Goal: Task Accomplishment & Management: Complete application form

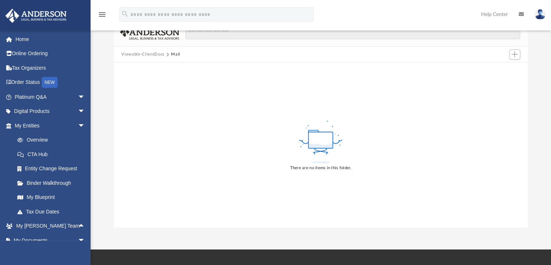
scroll to position [123, 0]
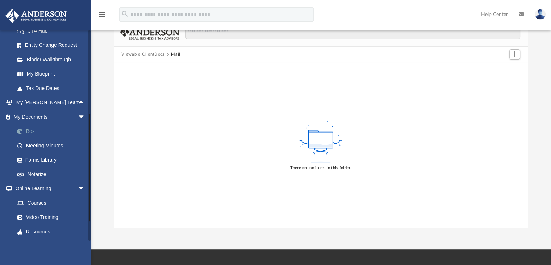
click at [33, 129] on link "Box" at bounding box center [53, 131] width 86 height 15
click at [78, 114] on span "arrow_drop_down" at bounding box center [85, 116] width 15 height 15
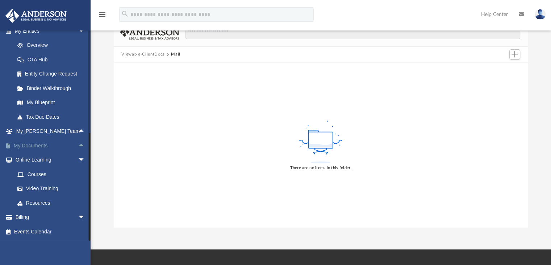
scroll to position [94, 0]
click at [78, 142] on span "arrow_drop_up" at bounding box center [85, 145] width 15 height 15
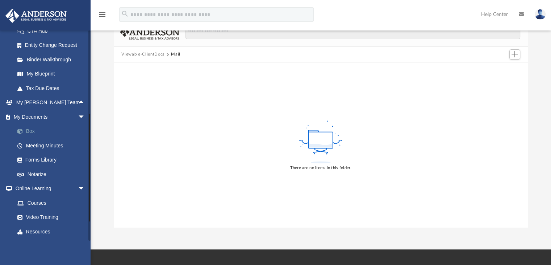
click at [21, 131] on span at bounding box center [23, 131] width 5 height 5
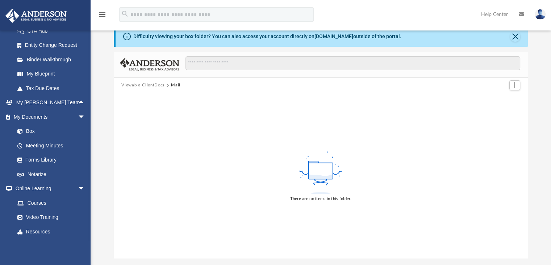
scroll to position [0, 0]
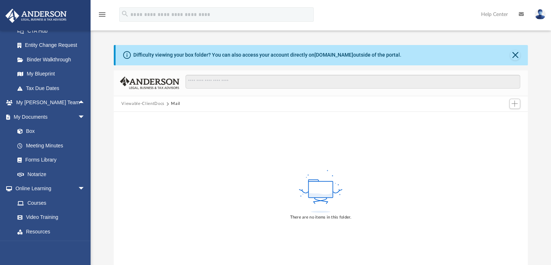
click at [543, 13] on img at bounding box center [540, 14] width 11 height 11
click at [231, 145] on div "There are no items in this folder." at bounding box center [321, 194] width 415 height 165
click at [48, 145] on link "Meeting Minutes" at bounding box center [53, 145] width 86 height 15
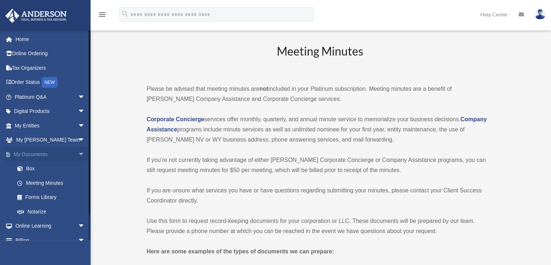
click at [78, 152] on span "arrow_drop_down" at bounding box center [85, 154] width 15 height 15
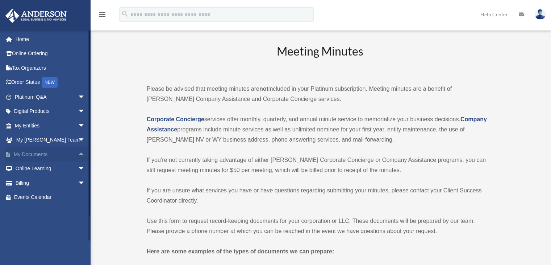
click at [78, 152] on span "arrow_drop_up" at bounding box center [85, 154] width 15 height 15
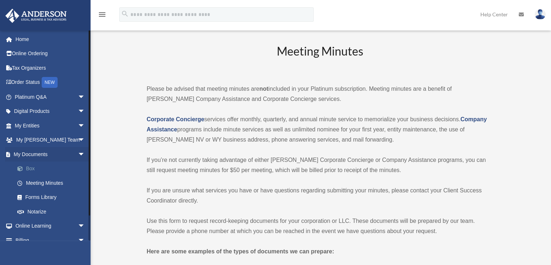
click at [26, 167] on link "Box" at bounding box center [53, 168] width 86 height 15
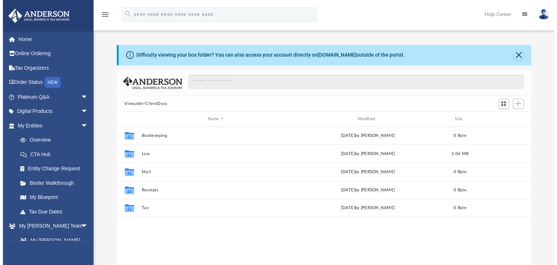
scroll to position [159, 409]
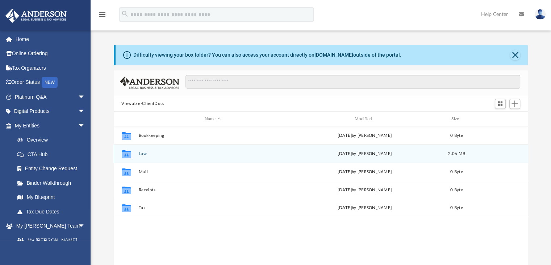
click at [142, 156] on div "Collaborated Folder Law Wed Aug 27 2025 by Kathleen Maureene Pelicano 2.06 MB" at bounding box center [321, 153] width 415 height 18
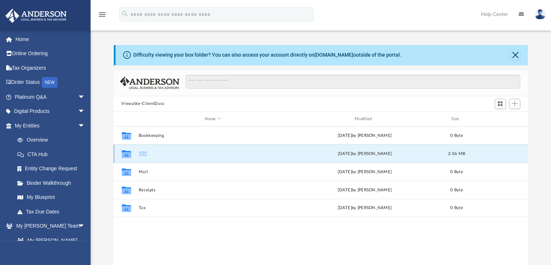
click at [142, 156] on div "Collaborated Folder Law Wed Aug 27 2025 by Kathleen Maureene Pelicano 2.06 MB" at bounding box center [321, 153] width 415 height 18
click at [125, 154] on icon "grid" at bounding box center [125, 154] width 9 height 8
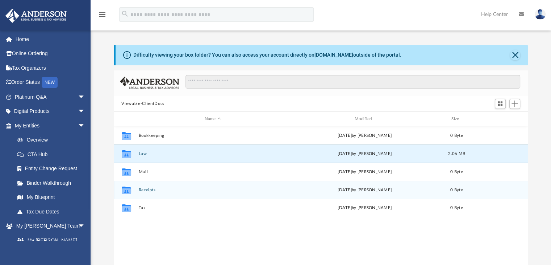
click at [186, 181] on div "Collaborated Folder Receipts Sat Mar 1 2025 by Charles Rogler 0 Byte" at bounding box center [321, 190] width 415 height 18
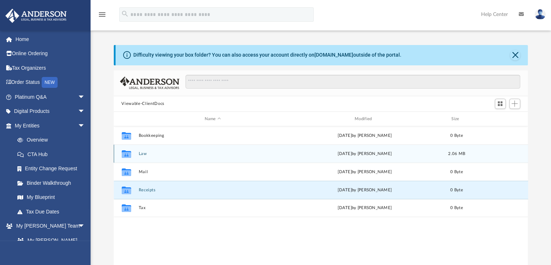
click at [162, 154] on button "Law" at bounding box center [212, 153] width 149 height 5
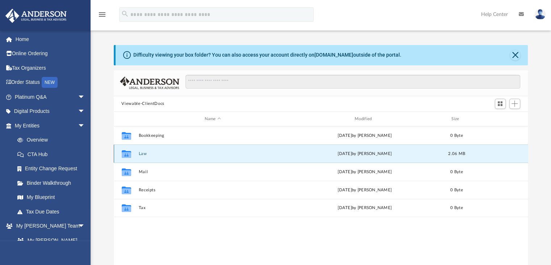
click at [162, 154] on button "Law" at bounding box center [212, 153] width 149 height 5
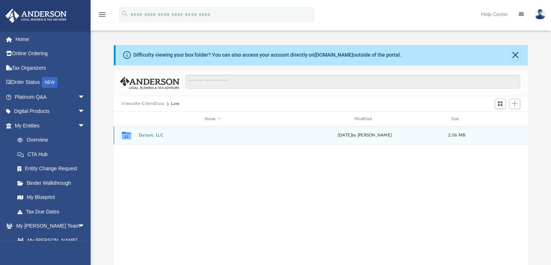
click at [151, 132] on div "Collaborated Folder Datsun, LLC Wed Aug 27 2025 by Kathleen Maureene Pelicano 2…" at bounding box center [321, 135] width 415 height 18
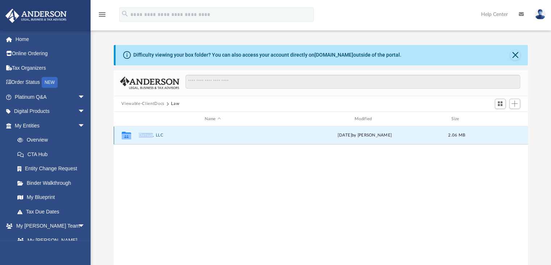
click at [151, 132] on div "Collaborated Folder Datsun, LLC Wed Aug 27 2025 by Kathleen Maureene Pelicano 2…" at bounding box center [321, 135] width 415 height 18
click at [123, 202] on div "Collaborated Folder Datsun, LLC Wed Aug 27 2025 by Kathleen Maureene Pelicano 2…" at bounding box center [321, 201] width 415 height 150
click at [44, 195] on link "My Blueprint" at bounding box center [53, 197] width 86 height 15
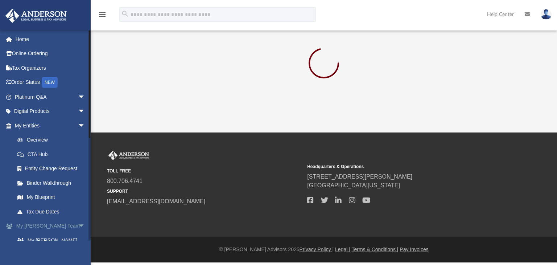
click at [78, 227] on span "arrow_drop_down" at bounding box center [85, 226] width 15 height 15
click at [78, 227] on span "arrow_drop_up" at bounding box center [85, 226] width 15 height 15
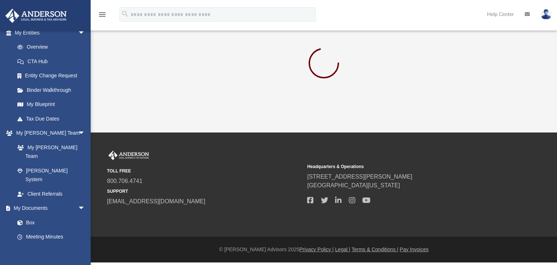
scroll to position [97, 0]
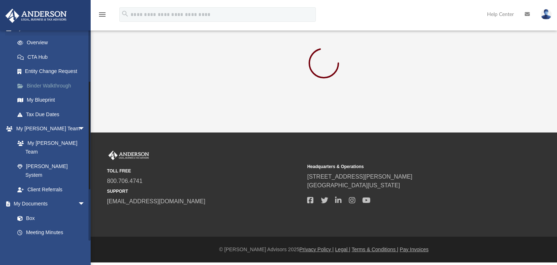
click at [58, 84] on link "Binder Walkthrough" at bounding box center [53, 85] width 86 height 15
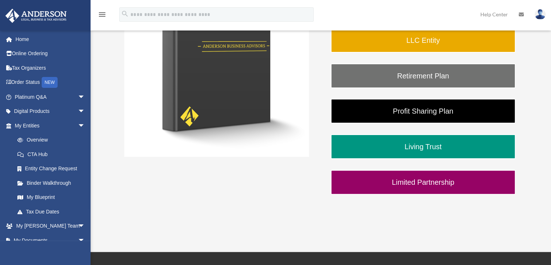
scroll to position [177, 0]
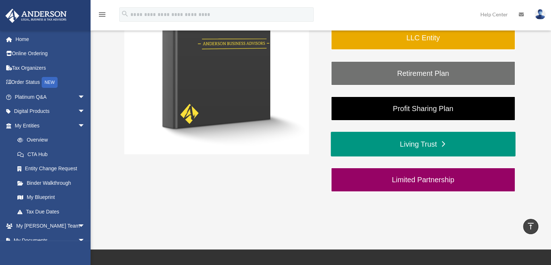
click at [408, 143] on link "Living Trust" at bounding box center [423, 144] width 185 height 25
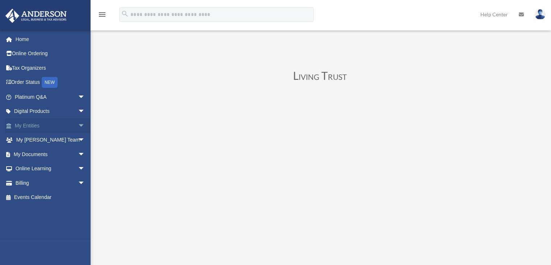
click at [78, 124] on span "arrow_drop_down" at bounding box center [85, 125] width 15 height 15
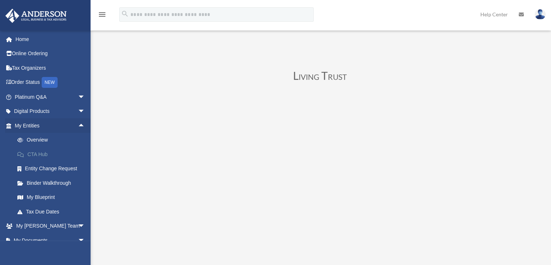
click at [44, 153] on link "CTA Hub" at bounding box center [53, 154] width 86 height 15
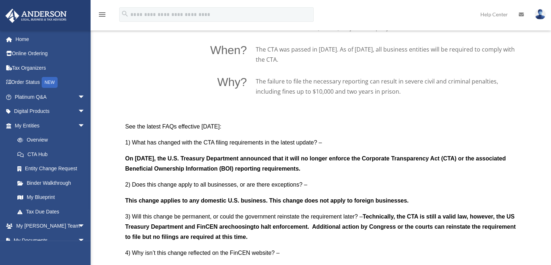
scroll to position [563, 0]
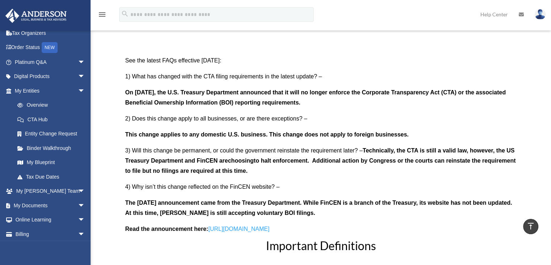
scroll to position [51, 0]
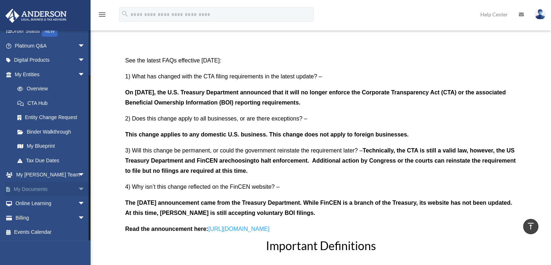
click at [78, 187] on span "arrow_drop_down" at bounding box center [85, 189] width 15 height 15
click at [45, 234] on link "Forms Library" at bounding box center [53, 232] width 86 height 15
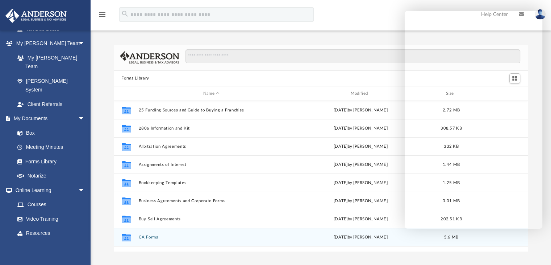
scroll to position [194, 0]
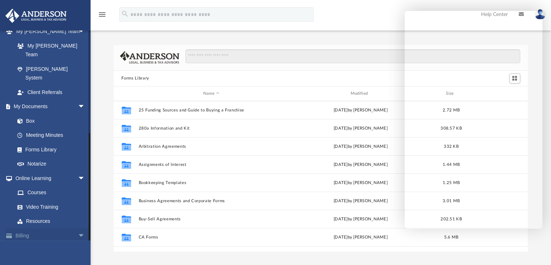
click at [78, 228] on span "arrow_drop_down" at bounding box center [85, 235] width 15 height 15
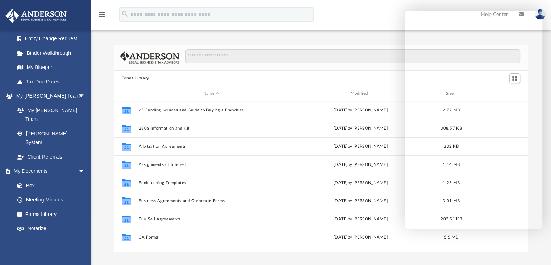
scroll to position [129, 0]
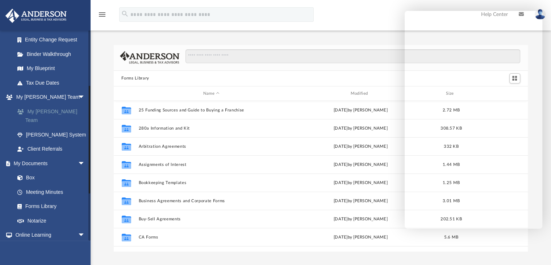
click at [42, 111] on link "My Anderson Team" at bounding box center [53, 115] width 86 height 23
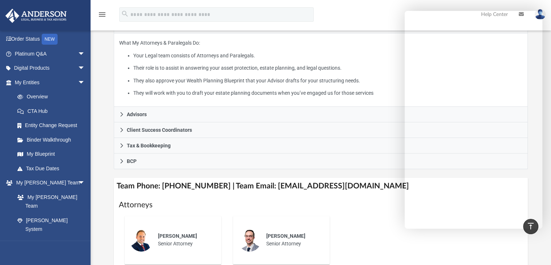
scroll to position [44, 0]
click at [78, 53] on span "arrow_drop_down" at bounding box center [85, 53] width 15 height 15
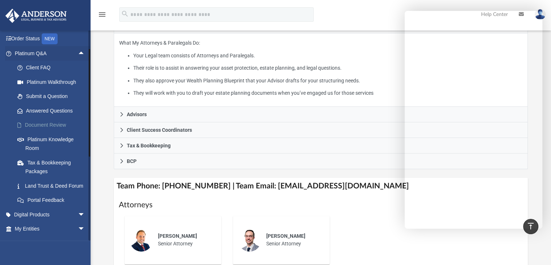
click at [48, 127] on link "Document Review" at bounding box center [53, 125] width 86 height 15
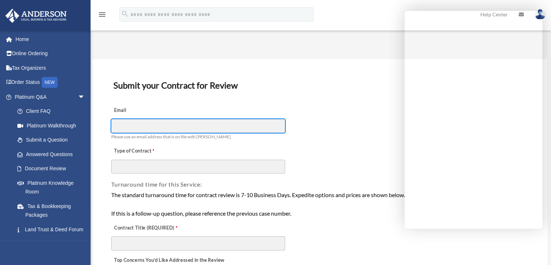
click at [147, 125] on input "Email" at bounding box center [198, 126] width 174 height 14
type input "**********"
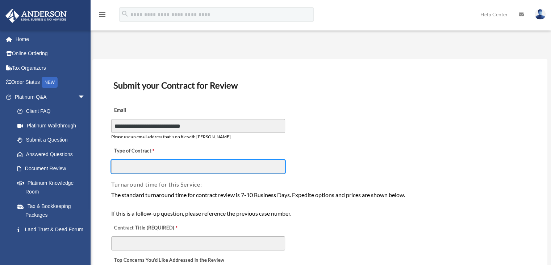
click at [158, 162] on input "Type of Contract" at bounding box center [198, 167] width 174 height 14
type input "**********"
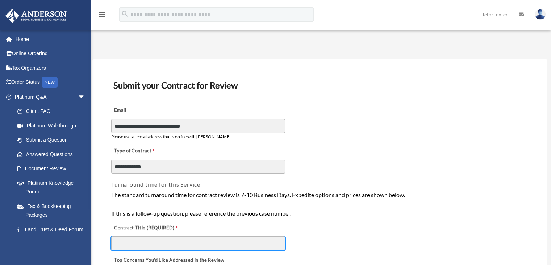
click at [132, 244] on input "Contract Title (REQUIRED)" at bounding box center [198, 243] width 174 height 14
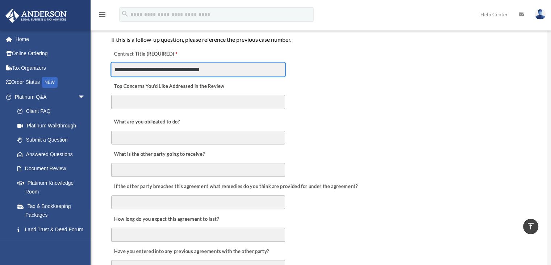
scroll to position [177, 0]
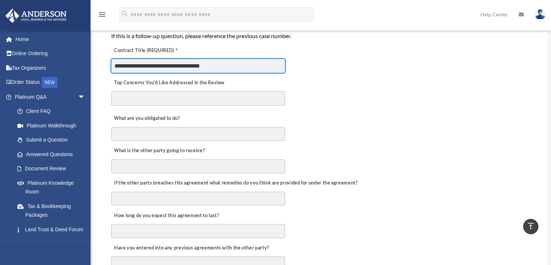
type input "**********"
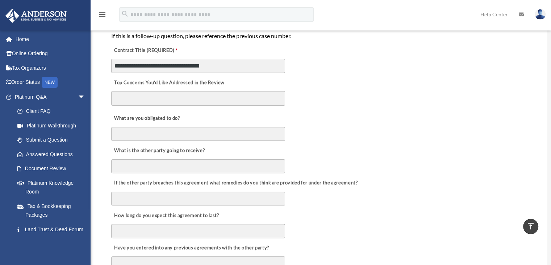
click at [131, 100] on textarea "Top Concerns You’d Like Addressed in the Review" at bounding box center [198, 98] width 174 height 15
type textarea "*"
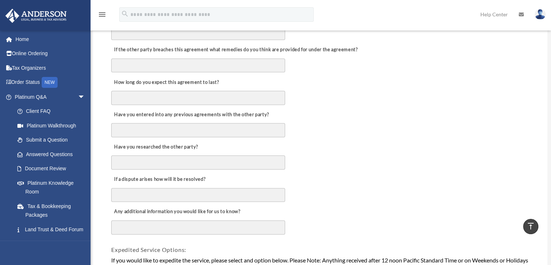
scroll to position [318, 0]
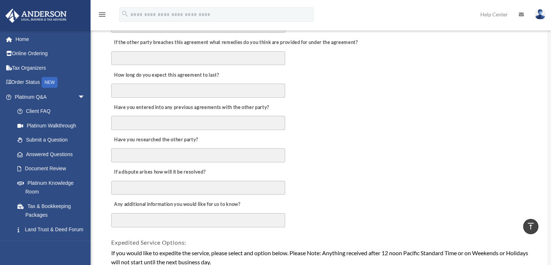
type textarea "**********"
click at [171, 215] on textarea "Any additional information you would like for us to know?" at bounding box center [198, 220] width 174 height 15
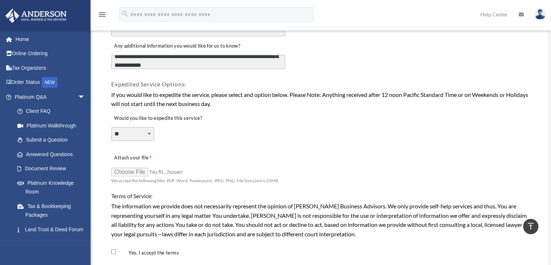
scroll to position [488, 0]
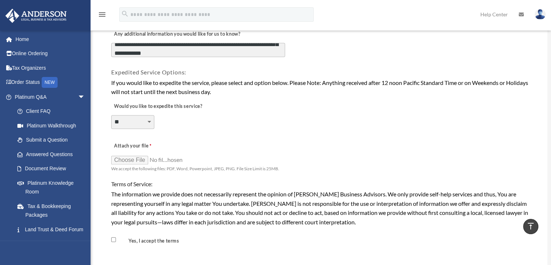
type textarea "**********"
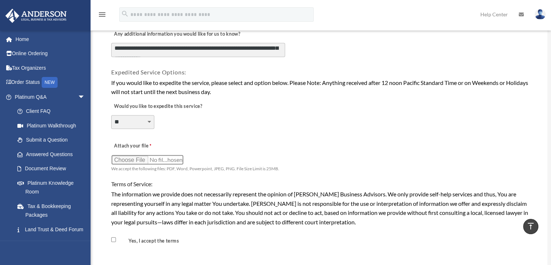
scroll to position [24, 0]
click at [133, 157] on input "Attach your file" at bounding box center [147, 159] width 73 height 10
type input "**********"
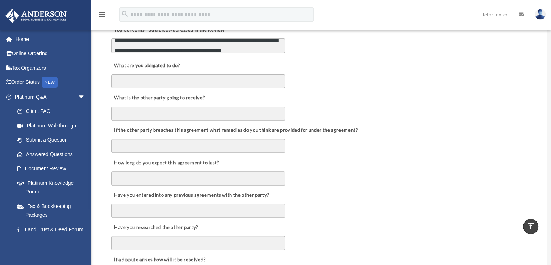
scroll to position [225, 0]
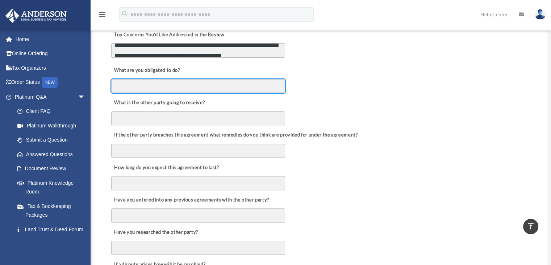
click at [194, 86] on input "What are you obligated to do?" at bounding box center [198, 86] width 174 height 14
drag, startPoint x: 143, startPoint y: 84, endPoint x: 96, endPoint y: 86, distance: 46.8
click at [96, 86] on div "**********" at bounding box center [319, 228] width 455 height 788
type input "***"
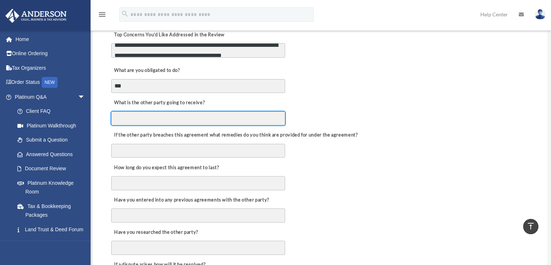
click at [121, 119] on input "What is the other party going to receive?" at bounding box center [198, 118] width 174 height 14
paste input "***"
type input "***"
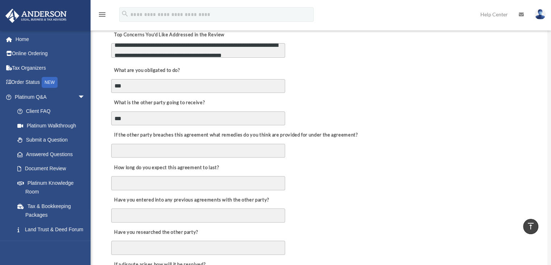
click at [124, 156] on div "If the other party breaches this agreement what remedies do you think are provi…" at bounding box center [320, 142] width 419 height 32
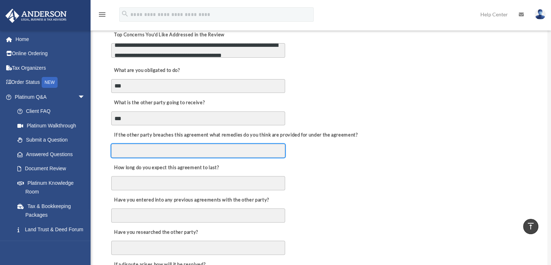
click at [125, 152] on input "If the other party breaches this agreement what remedies do you think are provi…" at bounding box center [198, 151] width 174 height 14
paste input "***"
type input "***"
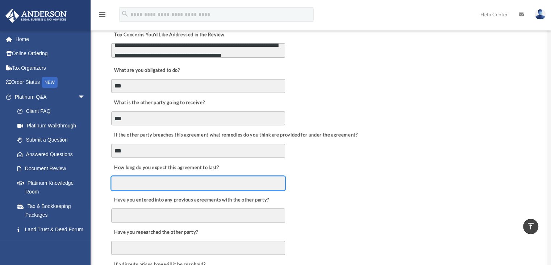
click at [127, 176] on input "How long do you expect this agreement to last?" at bounding box center [198, 183] width 174 height 14
paste input "***"
type input "***"
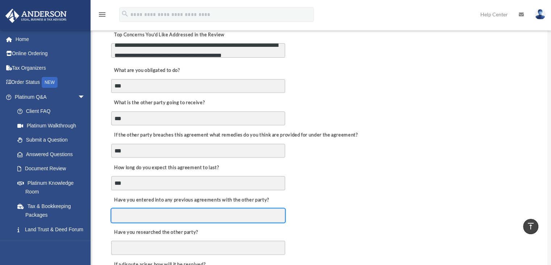
click at [133, 212] on input "Have you entered into any previous agreements with the other party?" at bounding box center [198, 215] width 174 height 14
paste input "***"
type input "***"
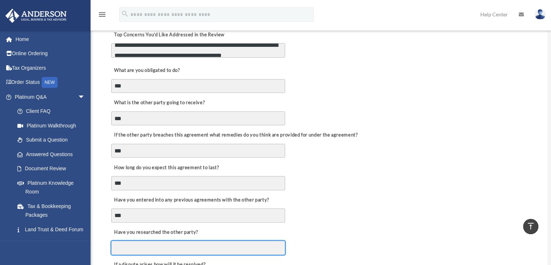
click at [141, 249] on input "Have you researched the other party?" at bounding box center [198, 247] width 174 height 14
paste input "***"
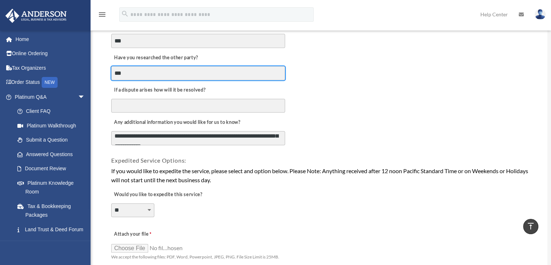
scroll to position [426, 0]
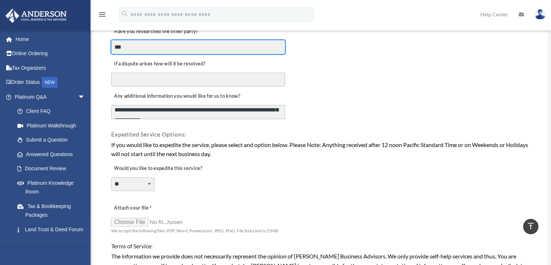
type input "***"
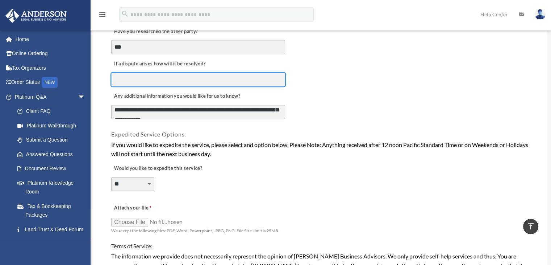
click at [128, 77] on input "If a dispute arises how will it be resolved?" at bounding box center [198, 80] width 174 height 14
type input "*"
paste input "***"
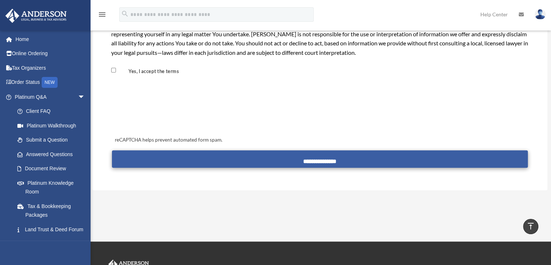
type input "***"
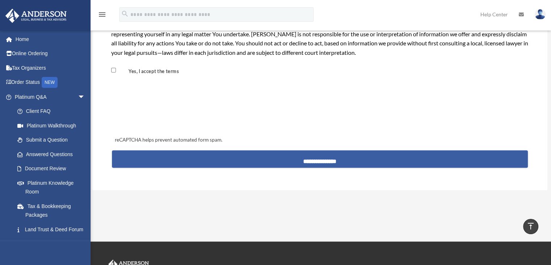
click at [376, 153] on input "**********" at bounding box center [320, 158] width 416 height 17
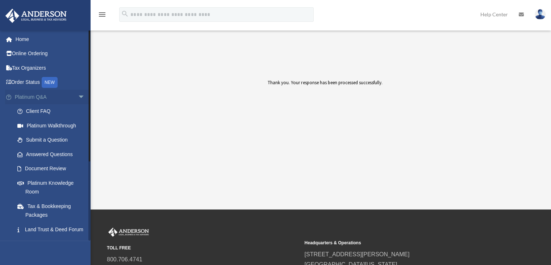
click at [78, 95] on span "arrow_drop_down" at bounding box center [85, 97] width 15 height 15
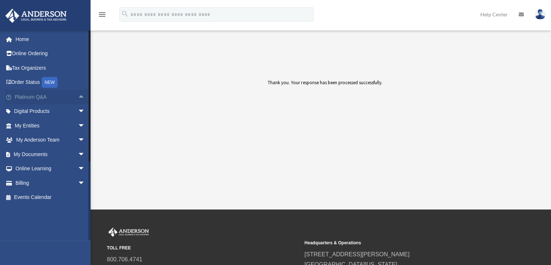
click at [78, 95] on span "arrow_drop_up" at bounding box center [85, 97] width 15 height 15
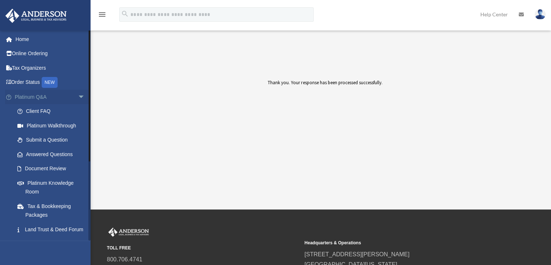
click at [78, 95] on span "arrow_drop_down" at bounding box center [85, 97] width 15 height 15
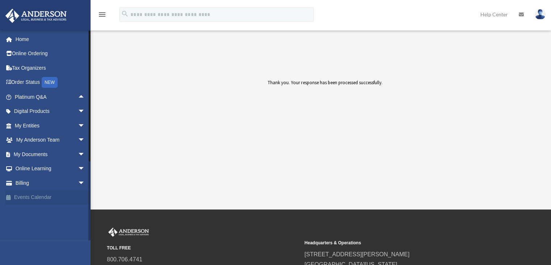
click at [42, 196] on link "Events Calendar" at bounding box center [50, 197] width 91 height 15
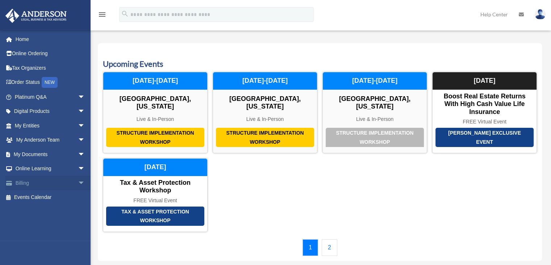
click at [78, 182] on span "arrow_drop_down" at bounding box center [85, 182] width 15 height 15
click at [41, 211] on link "Past Invoices" at bounding box center [53, 211] width 86 height 15
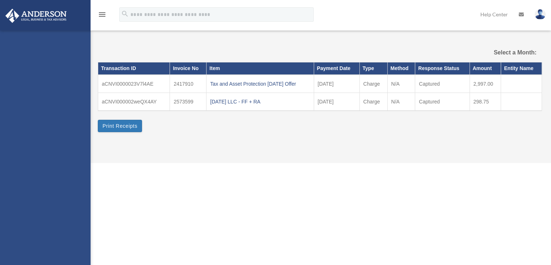
select select
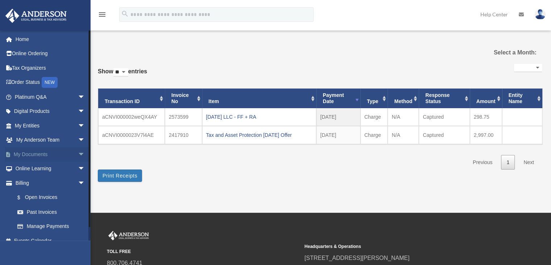
click at [78, 153] on span "arrow_drop_down" at bounding box center [85, 154] width 15 height 15
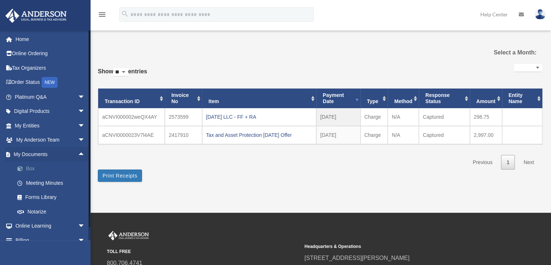
click at [21, 167] on span at bounding box center [23, 168] width 5 height 5
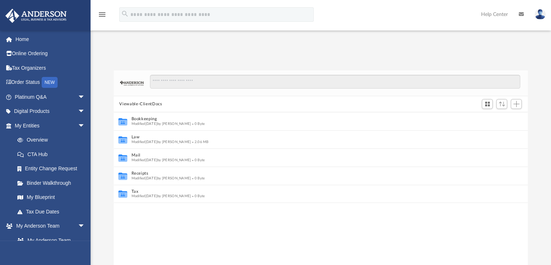
scroll to position [6, 6]
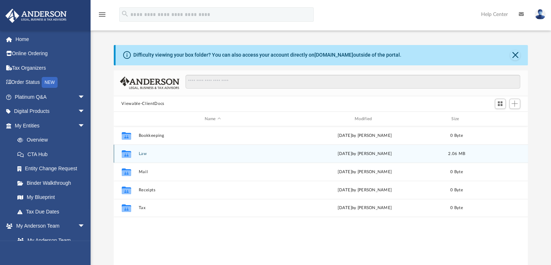
click at [125, 154] on icon "grid" at bounding box center [125, 155] width 9 height 6
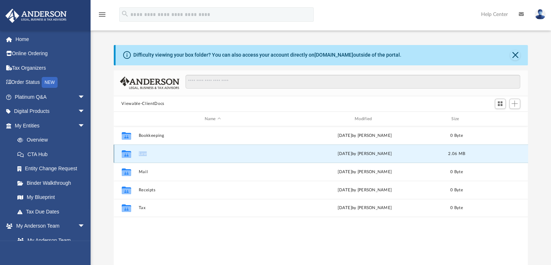
click at [125, 154] on icon "grid" at bounding box center [125, 155] width 9 height 6
click at [157, 153] on button "Law" at bounding box center [212, 153] width 149 height 5
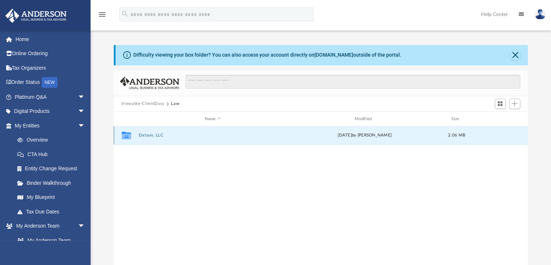
click at [153, 135] on button "Datsun, LLC" at bounding box center [212, 135] width 149 height 5
click at [153, 135] on button "Initial Docs" at bounding box center [212, 135] width 149 height 5
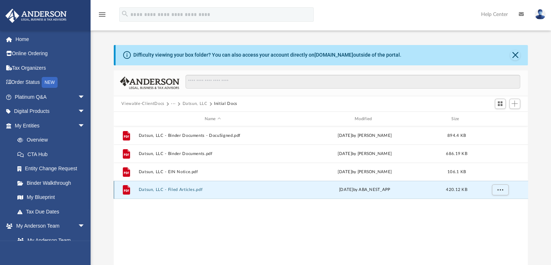
click at [177, 189] on button "Datsun, LLC - Filed Articles.pdf" at bounding box center [212, 189] width 149 height 5
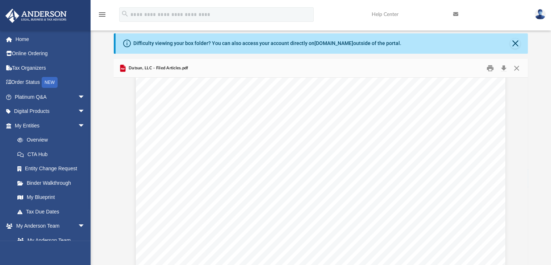
scroll to position [0, 0]
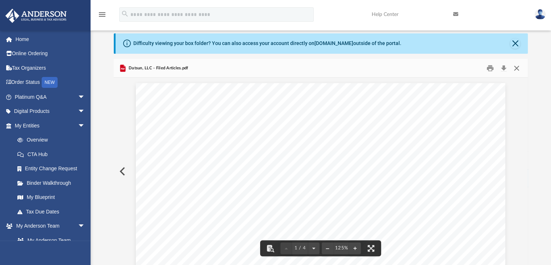
click at [517, 67] on button "Close" at bounding box center [516, 67] width 13 height 11
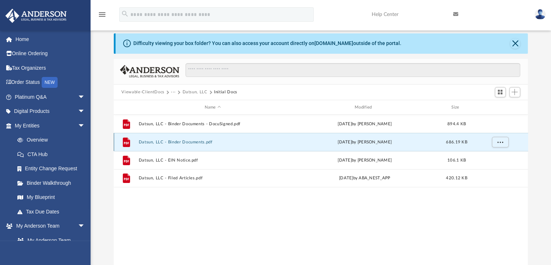
click at [190, 143] on button "Datsun, LLC - Binder Documents.pdf" at bounding box center [212, 142] width 149 height 5
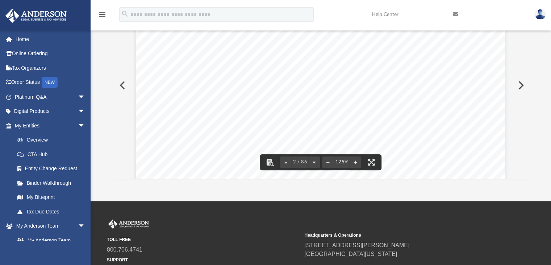
scroll to position [708, 0]
drag, startPoint x: 322, startPoint y: 112, endPoint x: 288, endPoint y: 112, distance: 34.1
click at [288, 112] on div "Overview of Datsun, LLC Entity Formation Information State of Organization: Wyo…" at bounding box center [321, 18] width 370 height 479
drag, startPoint x: 286, startPoint y: 112, endPoint x: 319, endPoint y: 113, distance: 33.0
click at [319, 113] on span "39-4020241" at bounding box center [359, 113] width 140 height 7
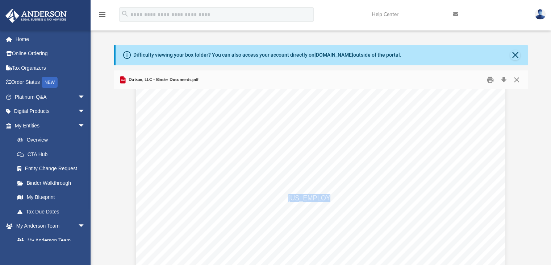
scroll to position [573, 0]
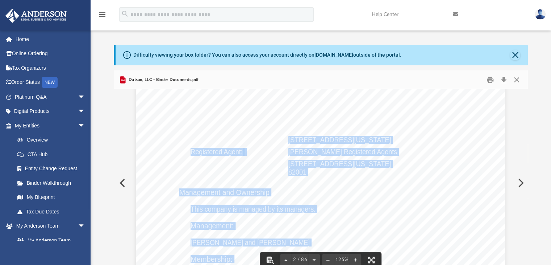
drag, startPoint x: 287, startPoint y: 138, endPoint x: 380, endPoint y: 189, distance: 106.3
click at [380, 189] on div "Overview of Datsun, LLC Entity Formation Information State of Organization: Wyo…" at bounding box center [321, 250] width 370 height 479
click at [504, 79] on button "Download" at bounding box center [504, 79] width 13 height 11
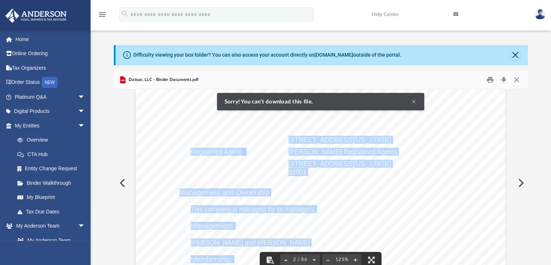
click at [412, 103] on button "Clear Notification" at bounding box center [414, 101] width 9 height 9
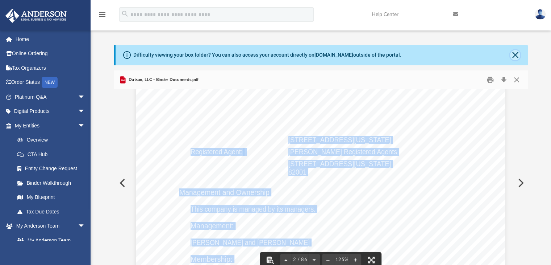
click at [512, 57] on button "Close" at bounding box center [515, 55] width 10 height 10
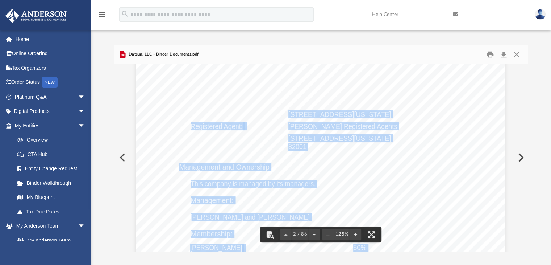
click at [344, 153] on div "Overview of Datsun, LLC Entity Formation Information State of Organization: Wyo…" at bounding box center [321, 225] width 370 height 479
click at [370, 108] on div "Overview of Datsun, LLC Entity Formation Information State of Organization: Wyo…" at bounding box center [321, 225] width 370 height 479
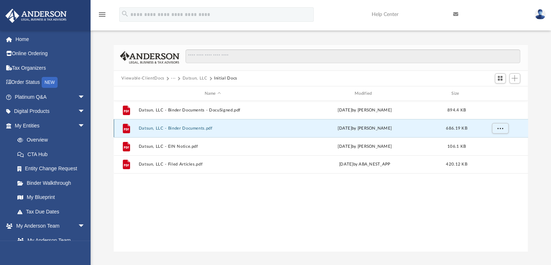
click at [181, 128] on button "Datsun, LLC - Binder Documents.pdf" at bounding box center [212, 128] width 149 height 5
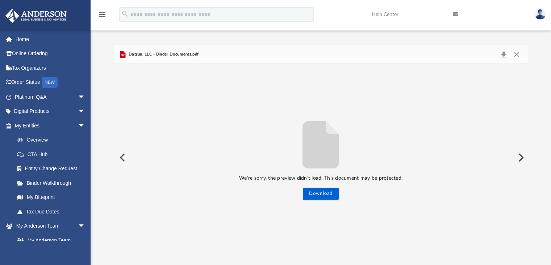
click at [521, 157] on button "Preview" at bounding box center [521, 157] width 16 height 20
click at [517, 55] on button "Close" at bounding box center [516, 54] width 13 height 10
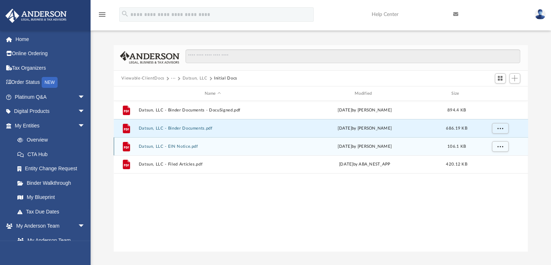
click at [178, 147] on button "Datsun, LLC - EIN Notice.pdf" at bounding box center [212, 146] width 149 height 5
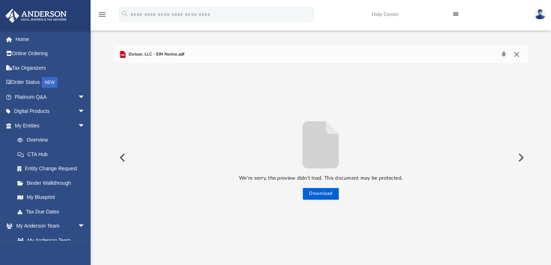
click at [516, 54] on button "Close" at bounding box center [516, 54] width 13 height 10
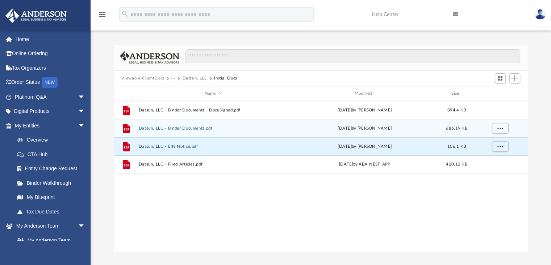
click at [156, 124] on div "File Datsun, LLC - Binder Documents.pdf Wed Aug 27 2025 by Kathleen Maureene Pe…" at bounding box center [321, 128] width 415 height 18
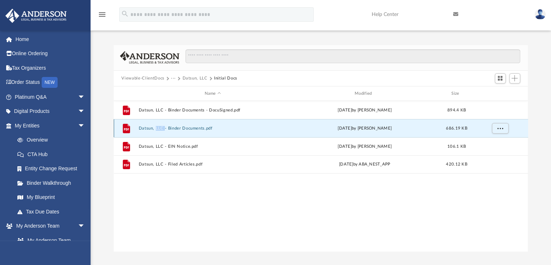
click at [156, 124] on div "File Datsun, LLC - Binder Documents.pdf Wed Aug 27 2025 by Kathleen Maureene Pe…" at bounding box center [321, 128] width 415 height 18
click at [125, 128] on icon "grid" at bounding box center [126, 128] width 7 height 9
click at [185, 127] on button "Datsun, LLC - Binder Documents.pdf" at bounding box center [212, 128] width 149 height 5
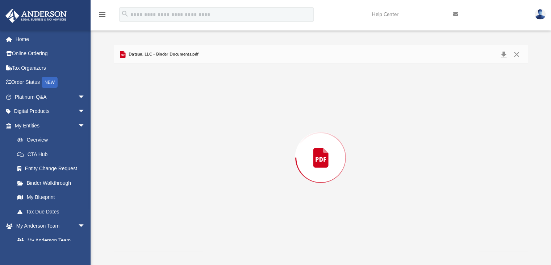
click at [185, 127] on div "Preview" at bounding box center [321, 157] width 415 height 187
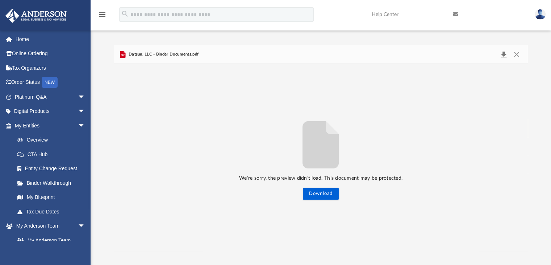
click at [505, 54] on button "Download" at bounding box center [504, 54] width 13 height 10
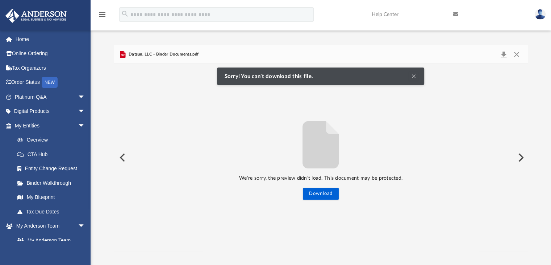
click at [415, 76] on button "Clear Notification" at bounding box center [414, 76] width 9 height 9
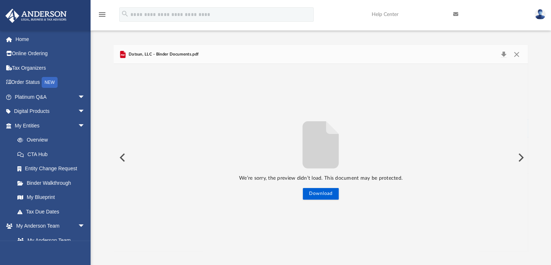
click at [121, 156] on button "Preview" at bounding box center [122, 157] width 16 height 20
click at [78, 95] on span "arrow_drop_down" at bounding box center [85, 97] width 15 height 15
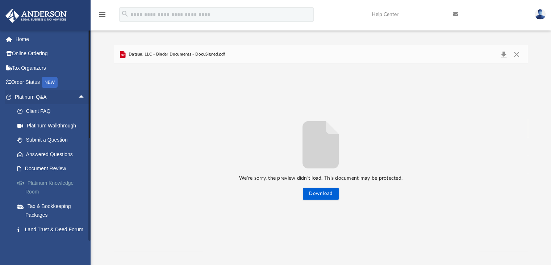
click at [49, 181] on link "Platinum Knowledge Room" at bounding box center [53, 186] width 86 height 23
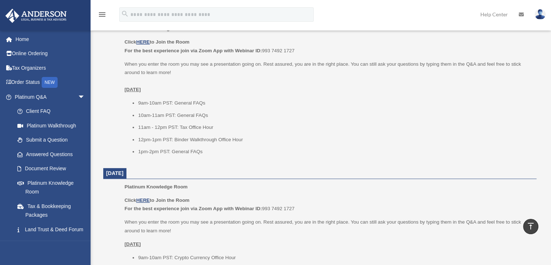
scroll to position [339, 0]
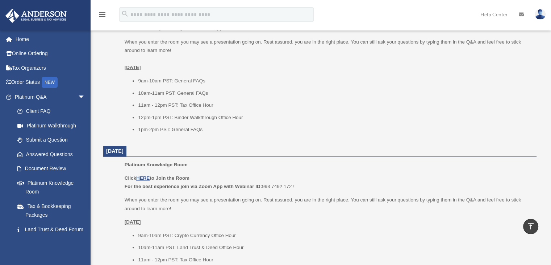
click at [305, 123] on ul "9am-10am PST: General FAQs 10am-11am PST: General FAQs 11am - 12pm PST: Tax Off…" at bounding box center [328, 104] width 407 height 57
click at [78, 95] on span "arrow_drop_down" at bounding box center [85, 97] width 15 height 15
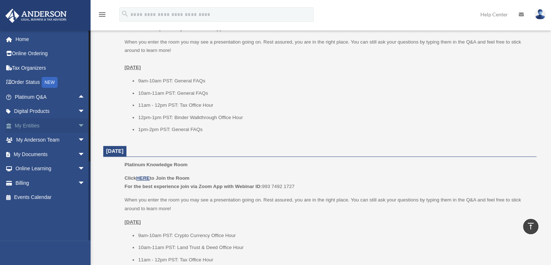
click at [78, 126] on span "arrow_drop_down" at bounding box center [85, 125] width 15 height 15
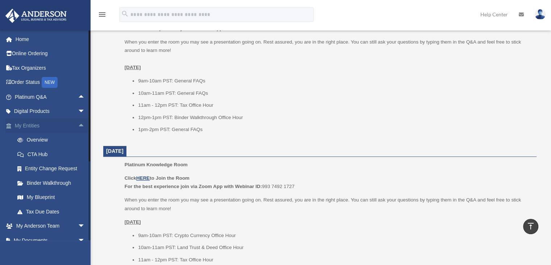
click at [78, 125] on span "arrow_drop_up" at bounding box center [85, 125] width 15 height 15
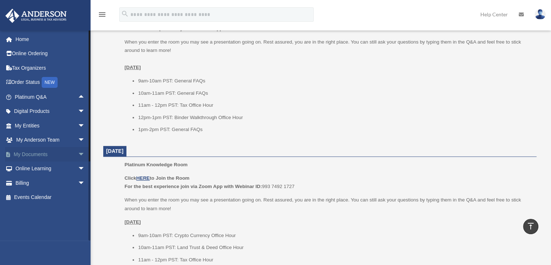
click at [78, 154] on span "arrow_drop_down" at bounding box center [85, 154] width 15 height 15
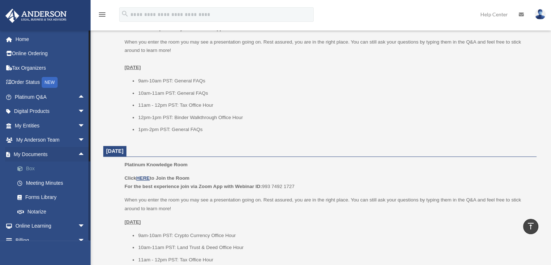
click at [30, 167] on link "Box" at bounding box center [53, 168] width 86 height 15
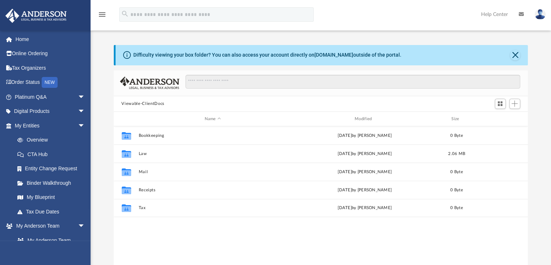
scroll to position [159, 409]
click at [515, 54] on button "Close" at bounding box center [515, 55] width 10 height 10
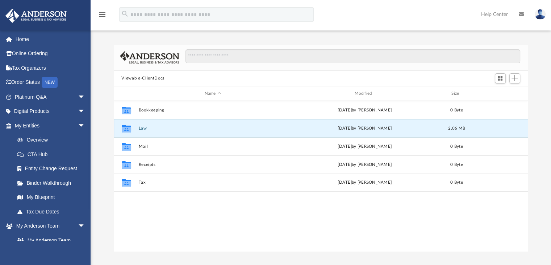
click at [140, 128] on button "Law" at bounding box center [212, 128] width 149 height 5
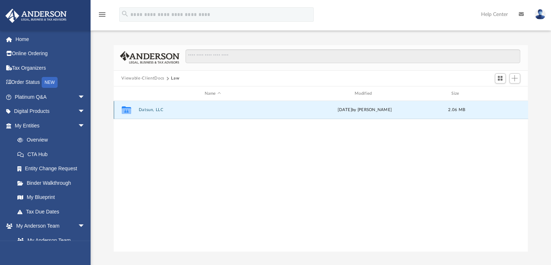
click at [149, 109] on button "Datsun, LLC" at bounding box center [212, 110] width 149 height 5
click at [156, 109] on button "Initial Docs" at bounding box center [212, 110] width 149 height 5
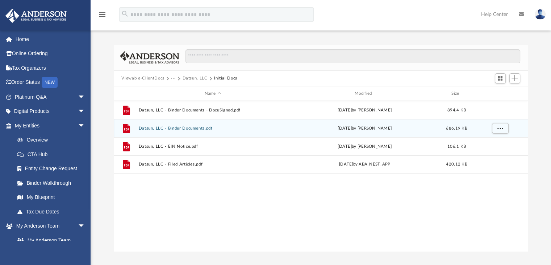
click at [171, 127] on button "Datsun, LLC - Binder Documents.pdf" at bounding box center [212, 128] width 149 height 5
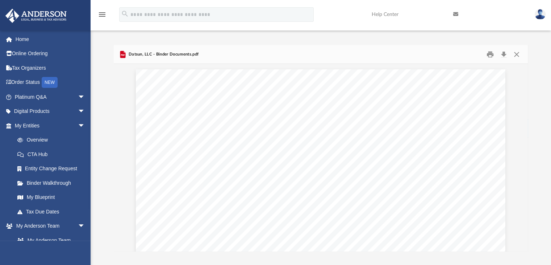
scroll to position [489, 0]
click at [78, 95] on span "arrow_drop_down" at bounding box center [85, 97] width 15 height 15
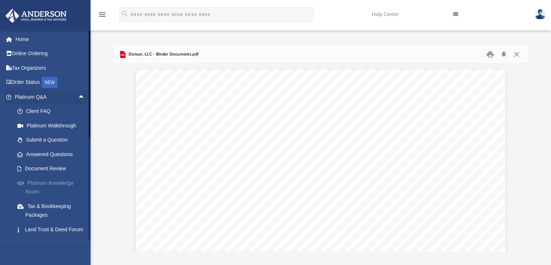
click at [46, 185] on link "Platinum Knowledge Room" at bounding box center [53, 186] width 86 height 23
click at [80, 183] on link "Platinum Knowledge Room" at bounding box center [53, 186] width 86 height 23
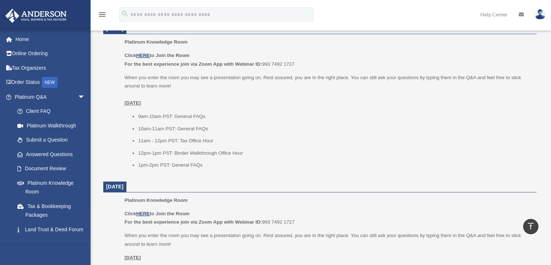
scroll to position [302, 0]
click at [145, 55] on u "HERE" at bounding box center [142, 56] width 13 height 5
